Goal: Navigation & Orientation: Find specific page/section

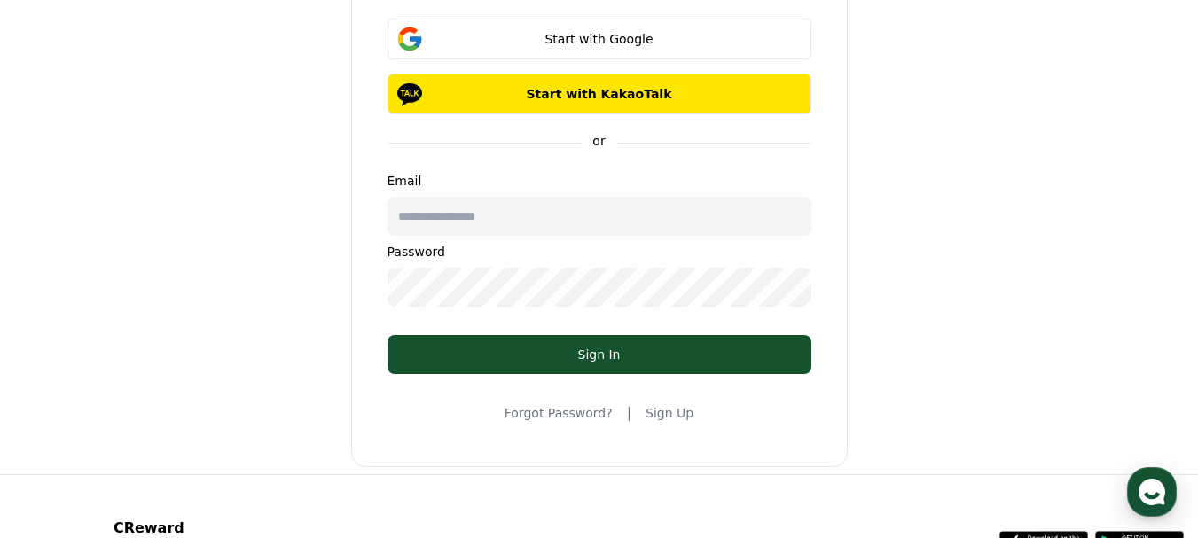
scroll to position [177, 0]
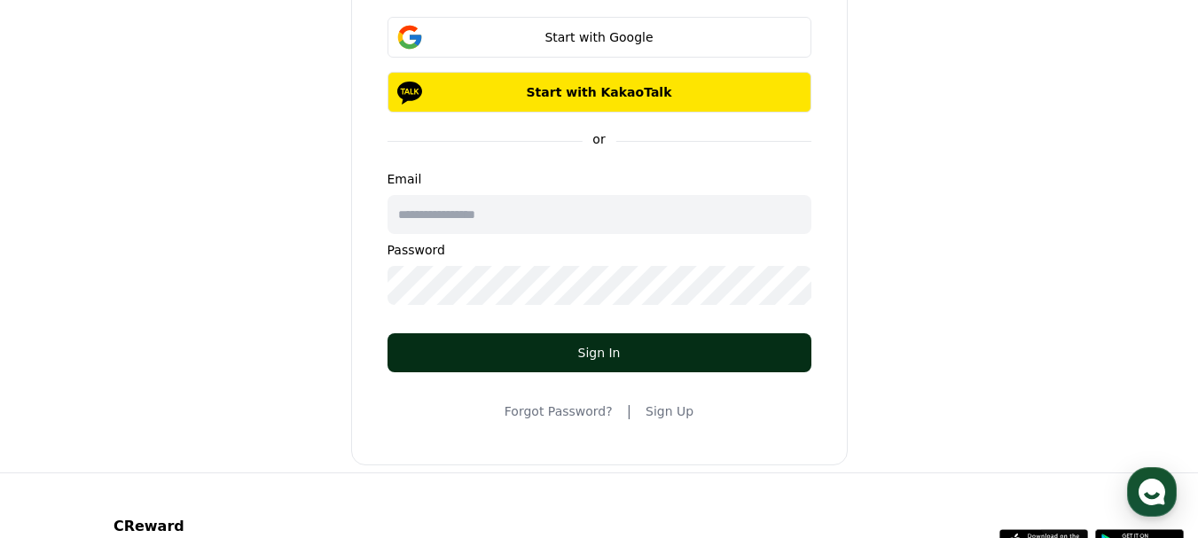
type input "**********"
click at [665, 351] on div "Sign In" at bounding box center [599, 353] width 353 height 18
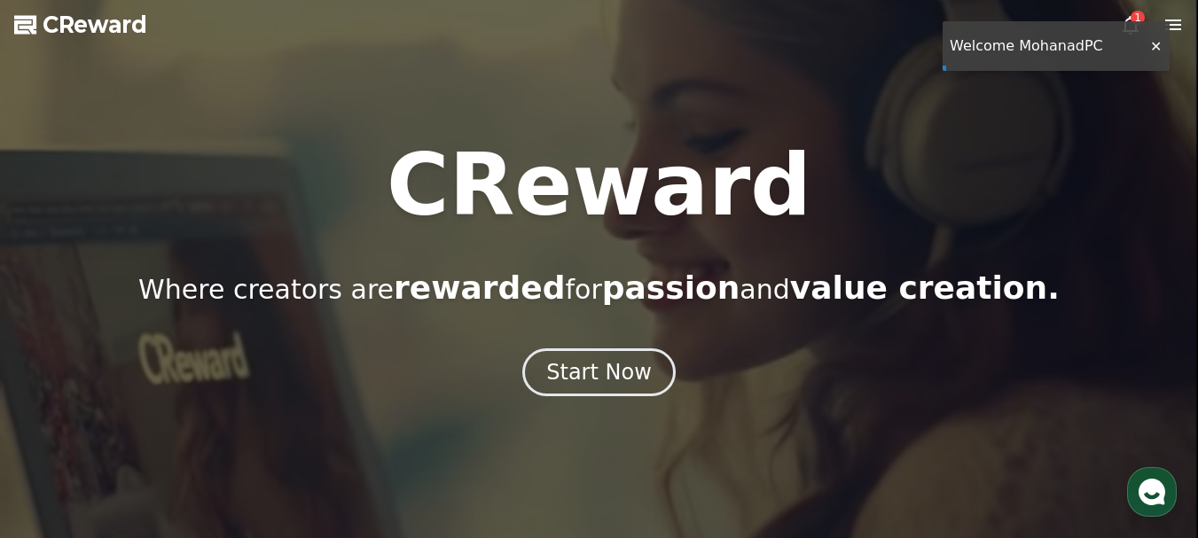
click at [1155, 50] on div at bounding box center [1155, 46] width 28 height 17
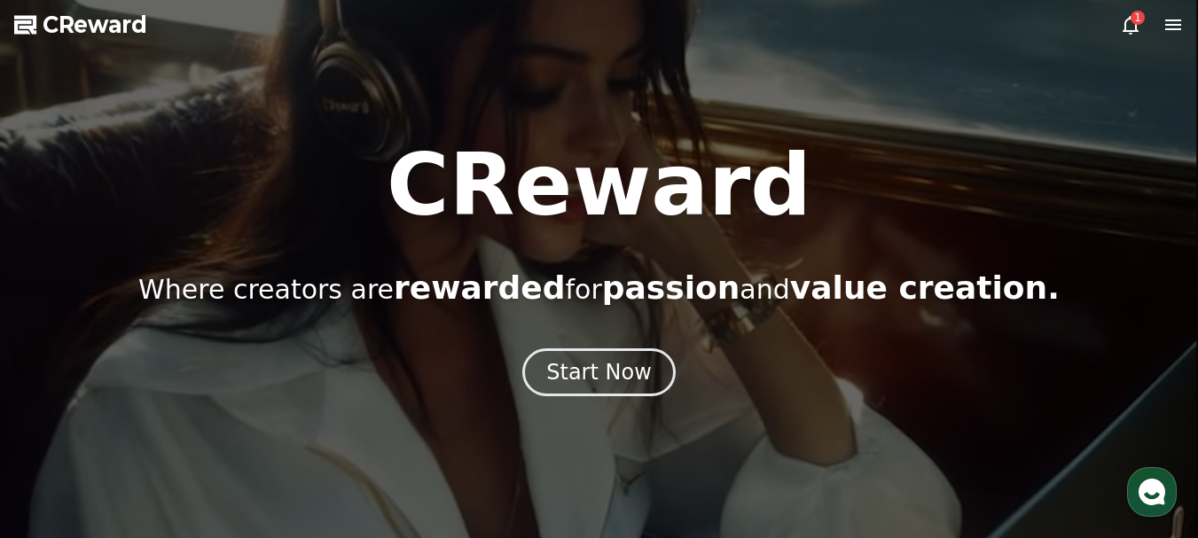
click at [1135, 24] on div "1" at bounding box center [1137, 18] width 14 height 14
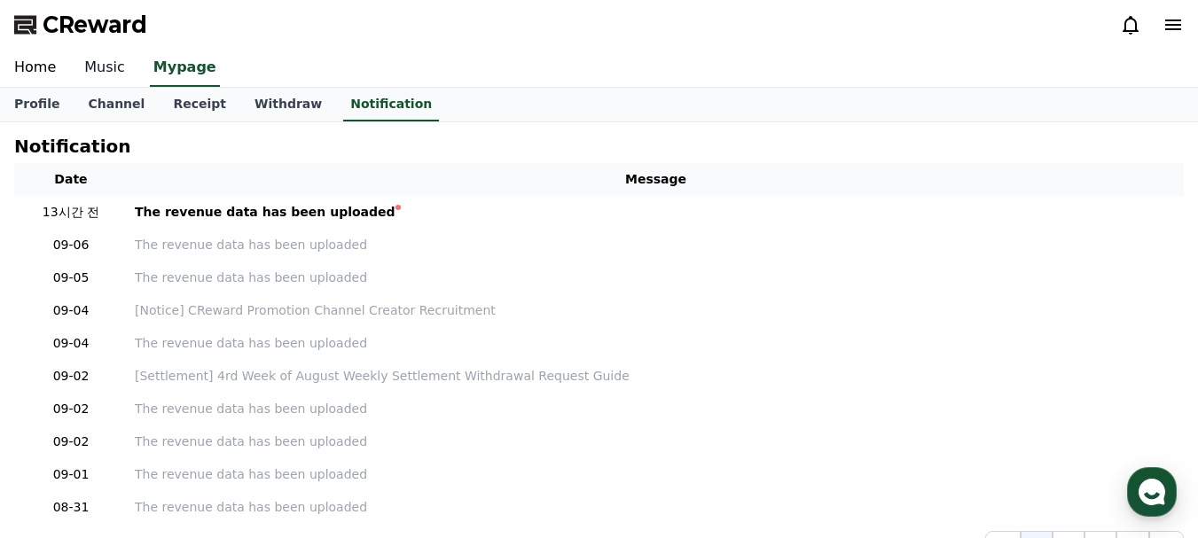
click at [99, 69] on link "Music" at bounding box center [104, 68] width 69 height 37
